Goal: Navigation & Orientation: Find specific page/section

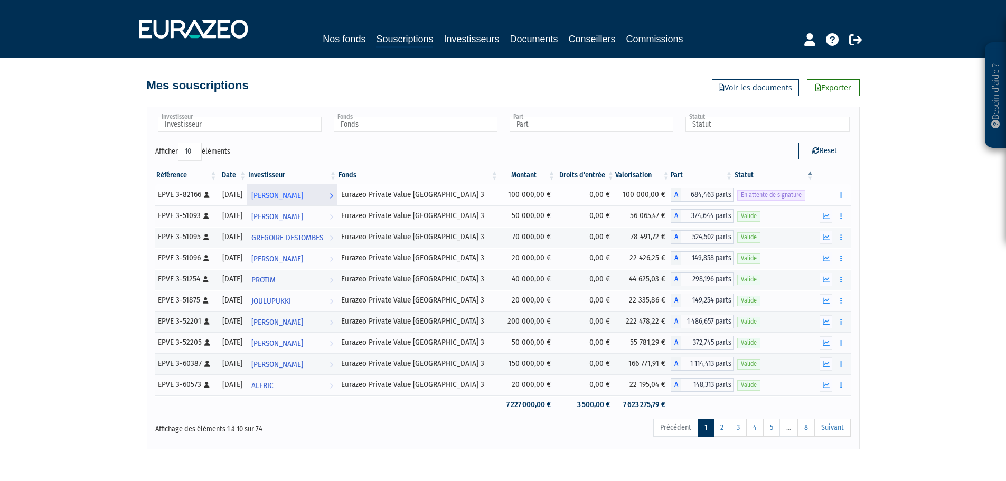
drag, startPoint x: 0, startPoint y: 0, endPoint x: 314, endPoint y: 195, distance: 370.1
click at [303, 195] on span "[PERSON_NAME]" at bounding box center [277, 196] width 52 height 20
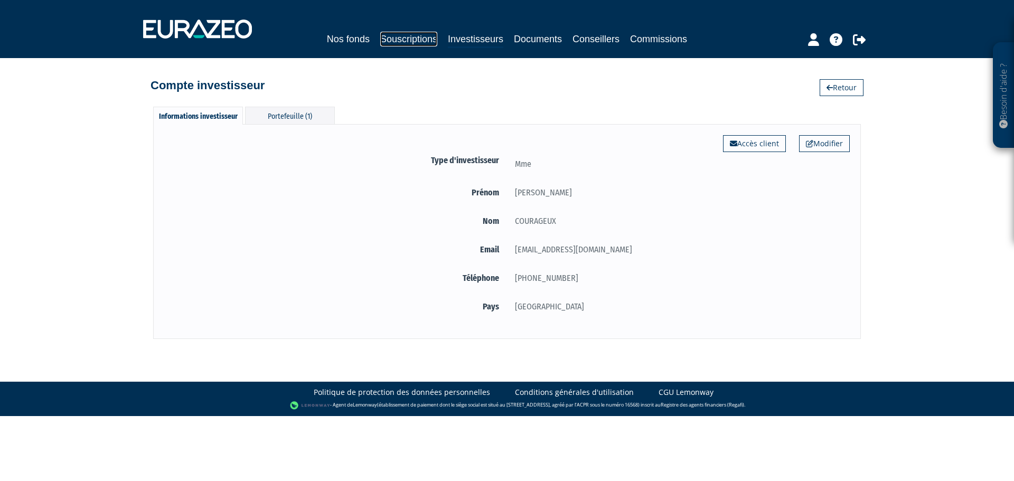
click at [405, 39] on link "Souscriptions" at bounding box center [408, 39] width 57 height 15
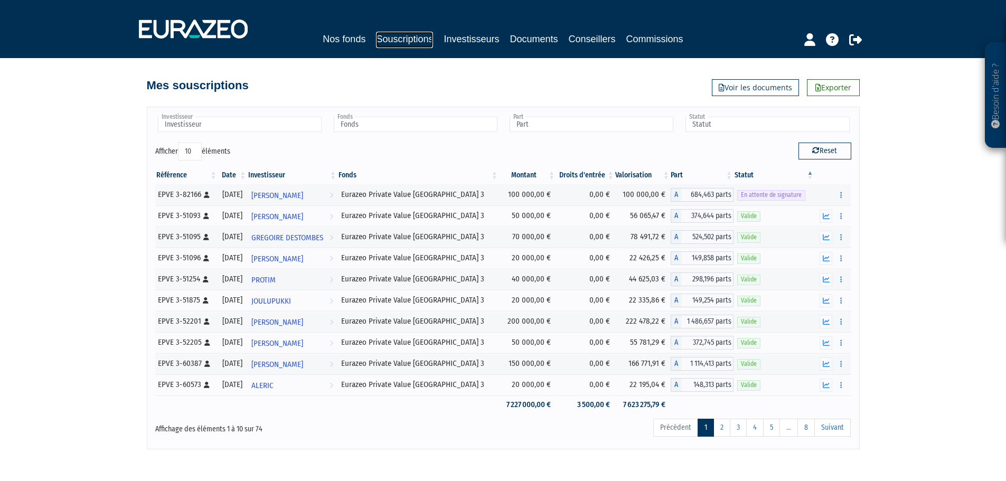
click at [404, 38] on link "Souscriptions" at bounding box center [404, 40] width 57 height 16
